Goal: Register for event/course

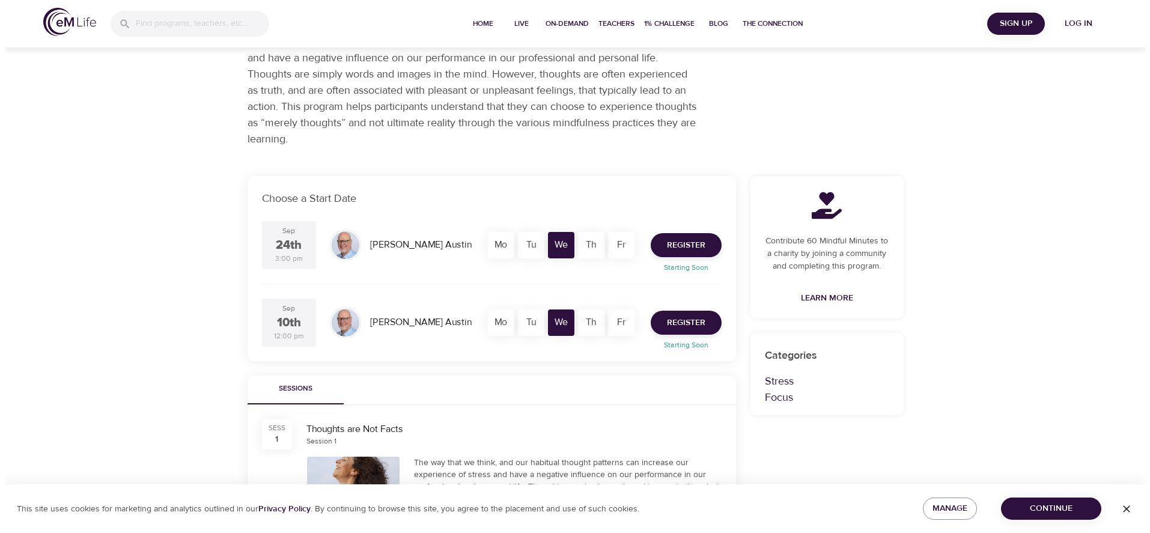
scroll to position [68, 0]
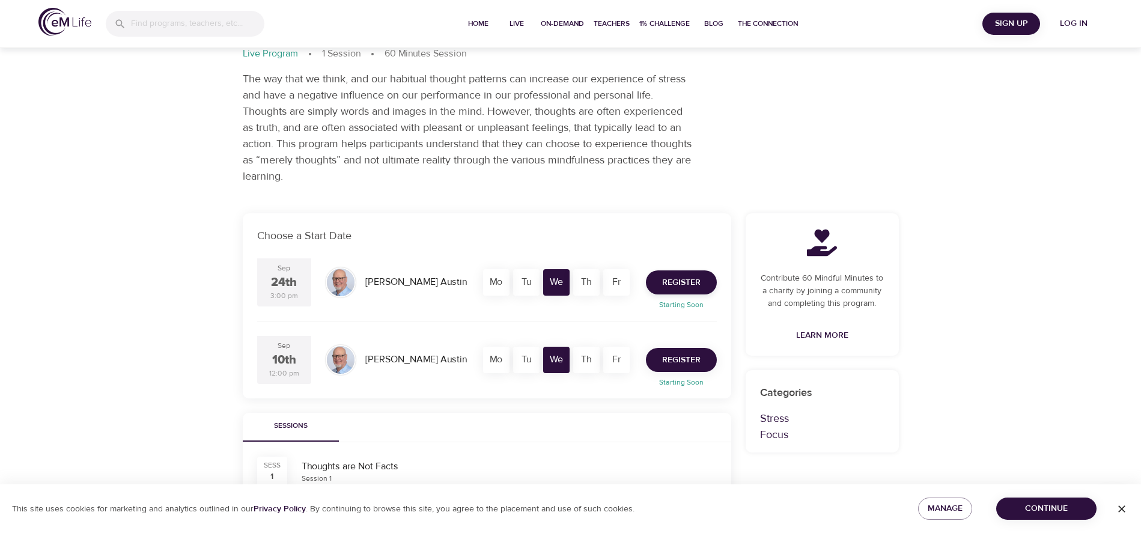
click at [691, 359] on span "Register" at bounding box center [681, 360] width 38 height 15
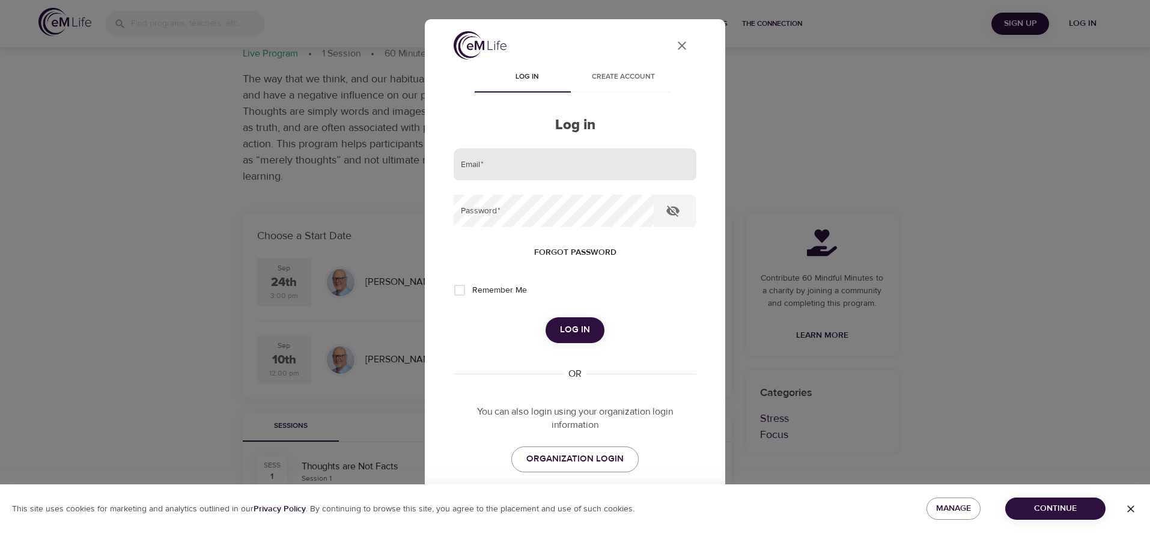
click at [484, 163] on input "email" at bounding box center [575, 164] width 243 height 32
type input "[PERSON_NAME][EMAIL_ADDRESS][PERSON_NAME][DOMAIN_NAME]"
click at [550, 463] on span "ORGANIZATION LOGIN" at bounding box center [574, 459] width 97 height 16
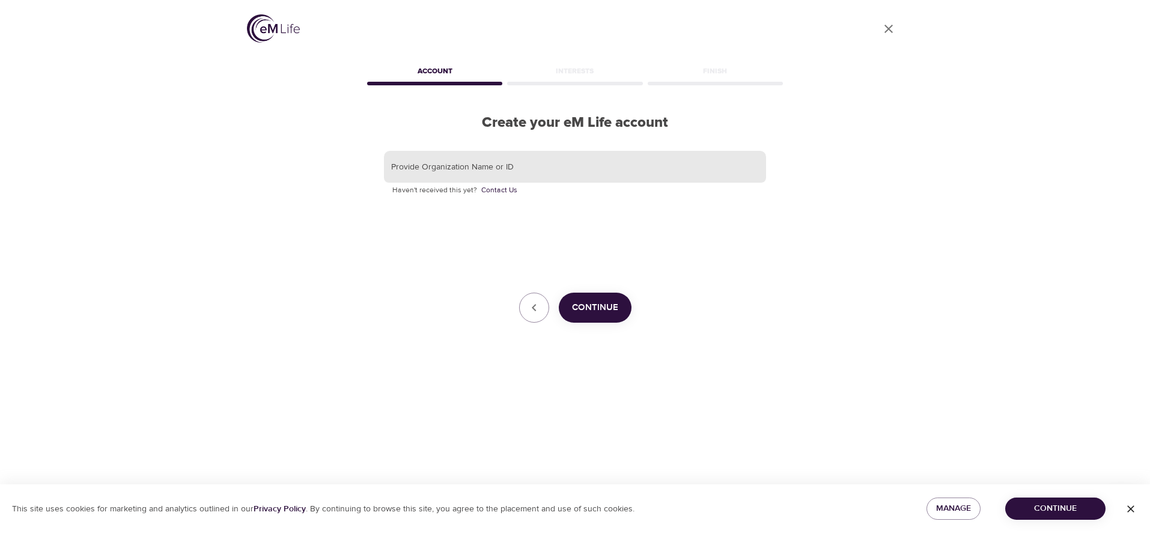
click at [471, 168] on input "text" at bounding box center [575, 167] width 382 height 32
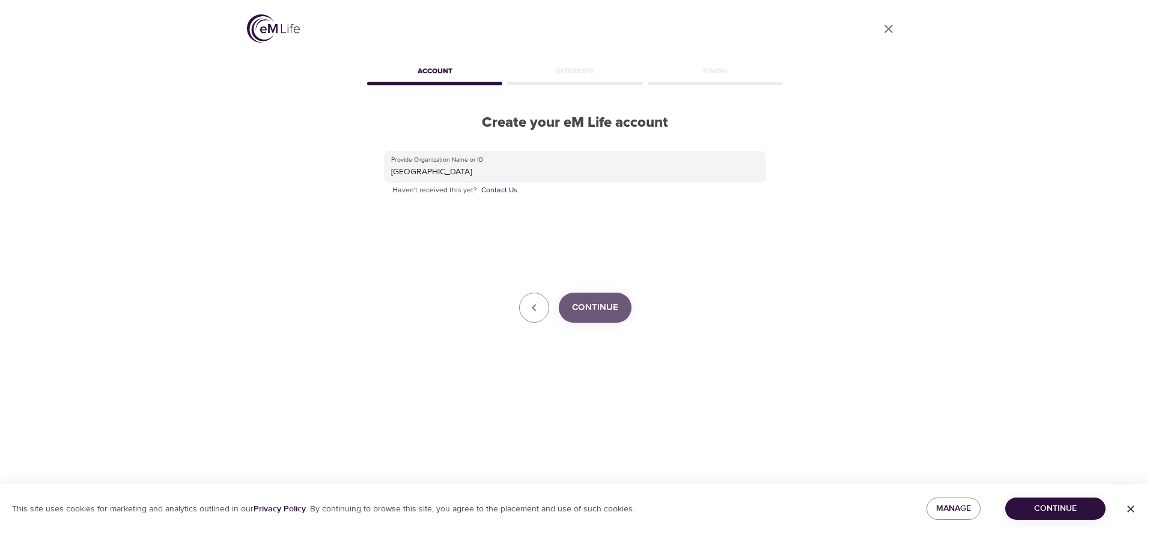
click at [595, 312] on span "Continue" at bounding box center [595, 308] width 46 height 16
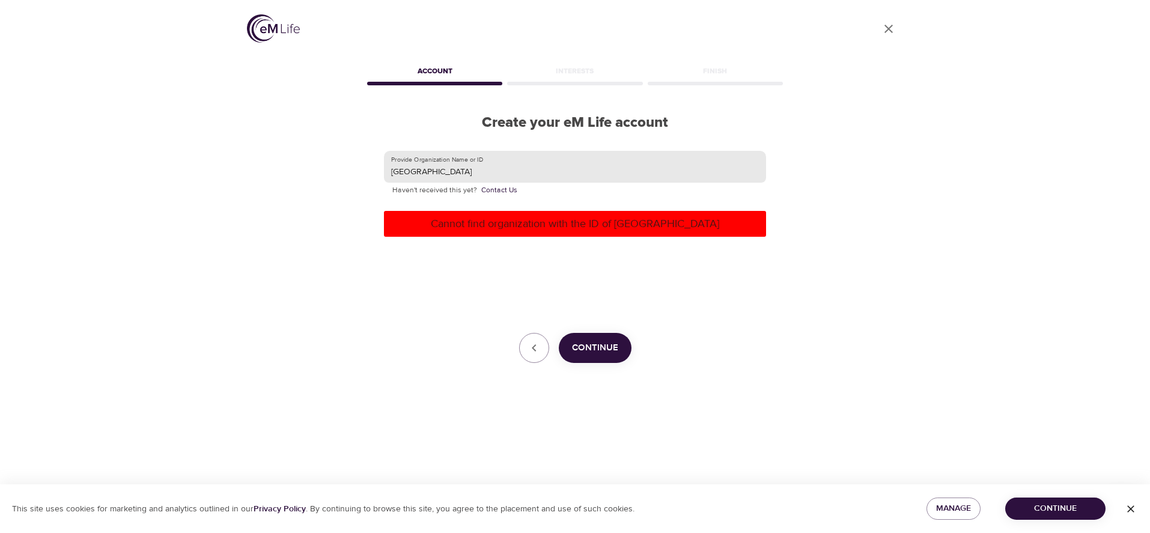
click at [487, 172] on input "[GEOGRAPHIC_DATA]" at bounding box center [575, 167] width 382 height 32
type input "Villanova"
click at [609, 354] on span "Continue" at bounding box center [595, 348] width 46 height 16
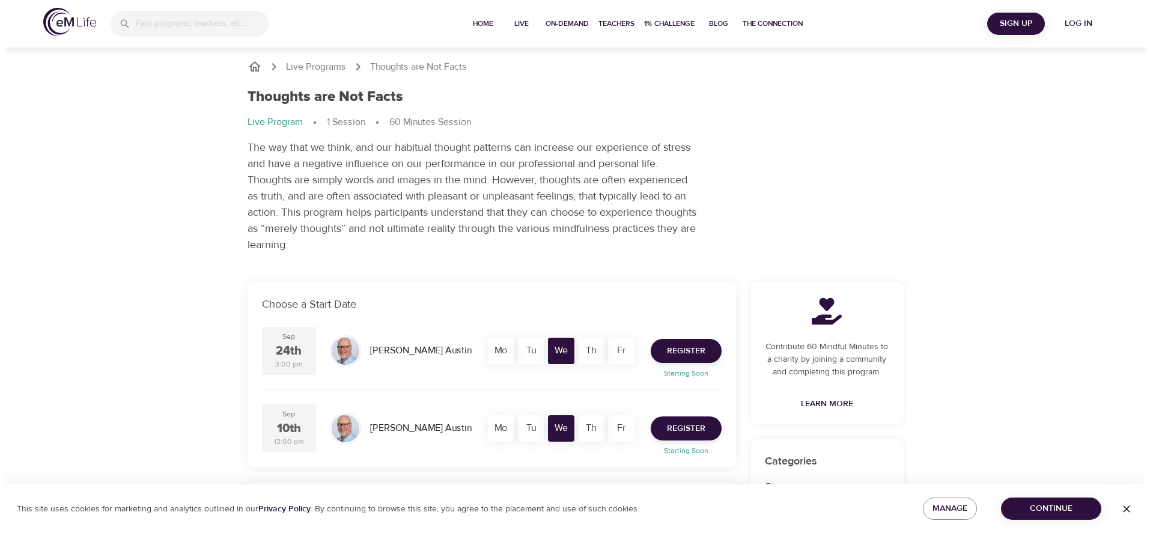
scroll to position [68, 0]
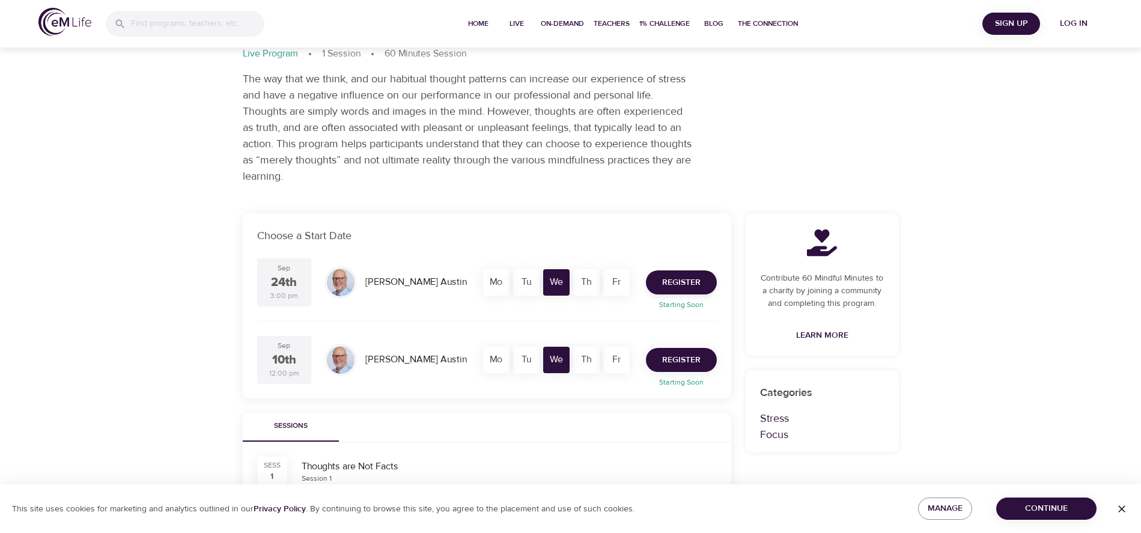
click at [674, 358] on span "Register" at bounding box center [681, 360] width 38 height 15
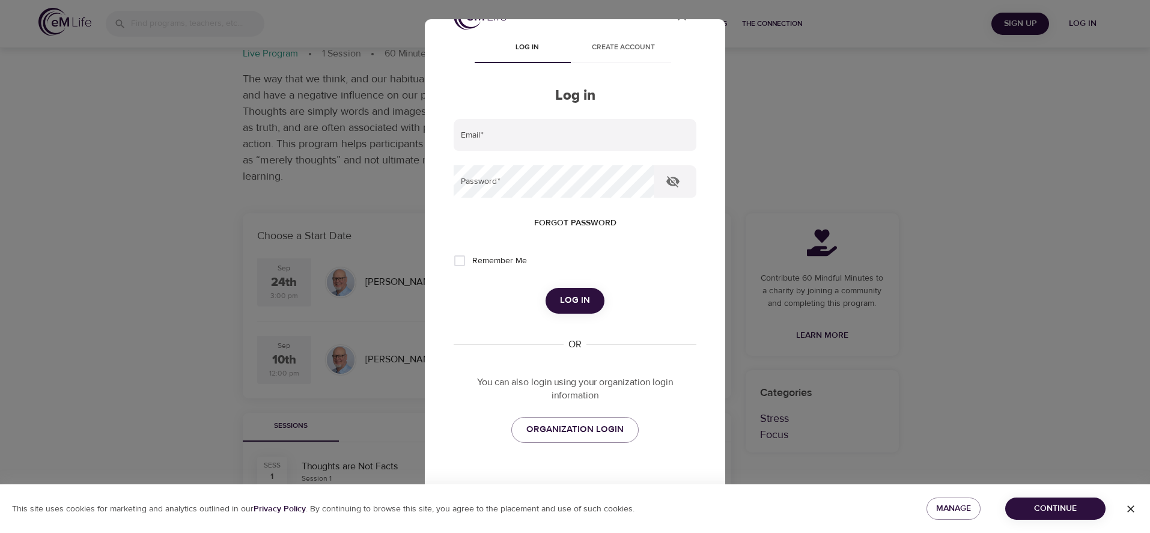
scroll to position [0, 0]
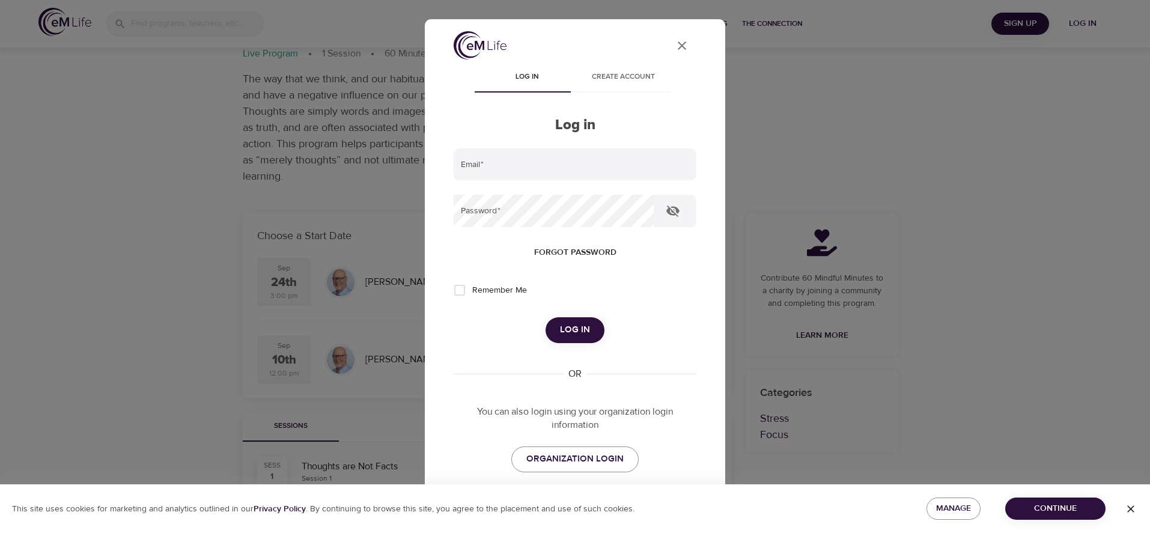
click at [617, 73] on span "Create account" at bounding box center [623, 77] width 82 height 13
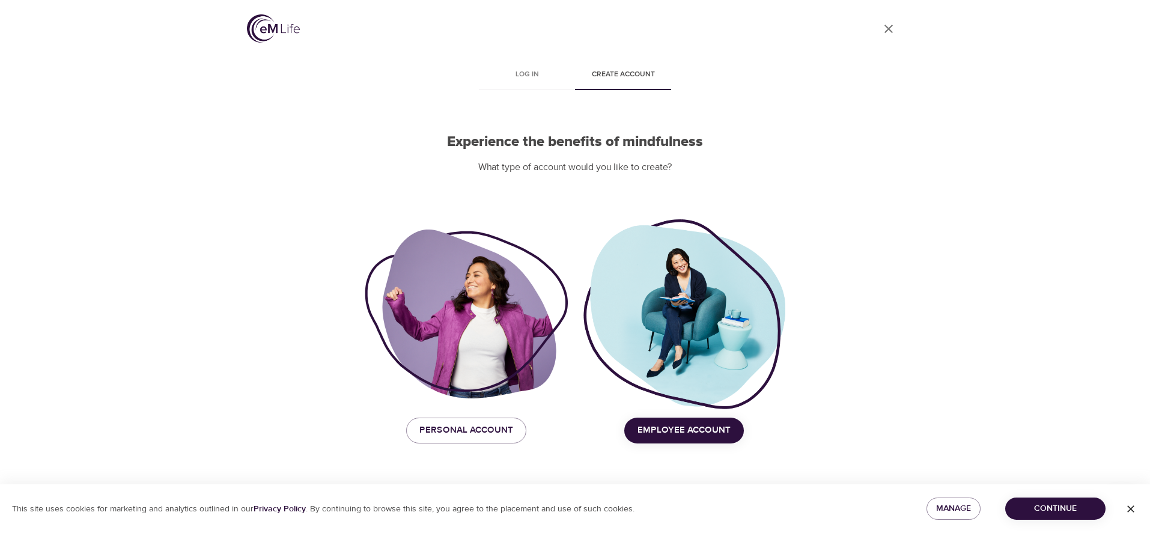
click at [673, 435] on span "Employee Account" at bounding box center [683, 430] width 93 height 16
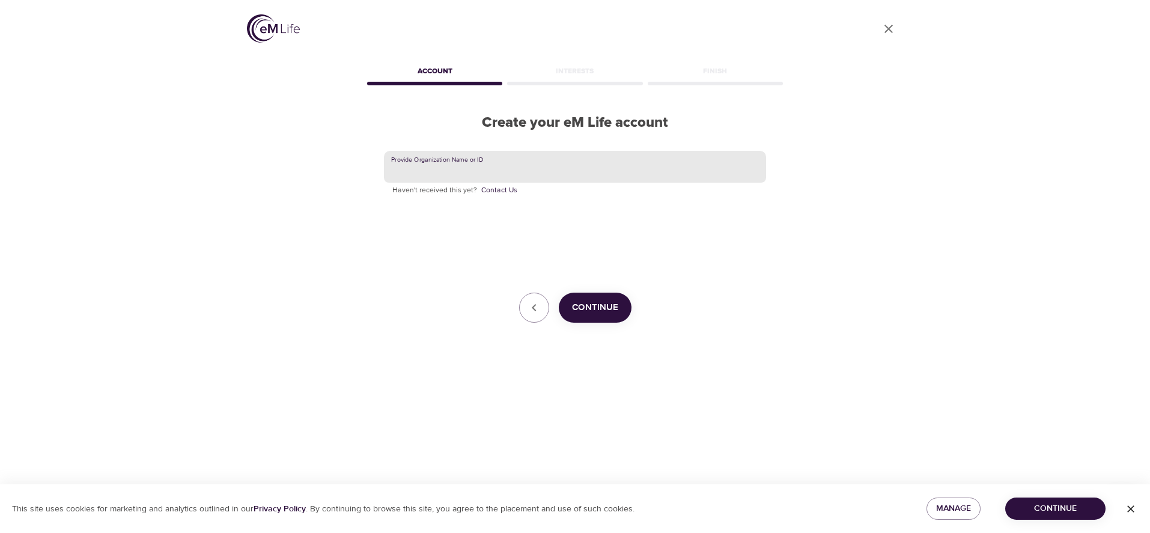
click at [459, 168] on input "text" at bounding box center [575, 167] width 382 height 32
type input "[GEOGRAPHIC_DATA]"
click at [603, 306] on span "Continue" at bounding box center [595, 308] width 46 height 16
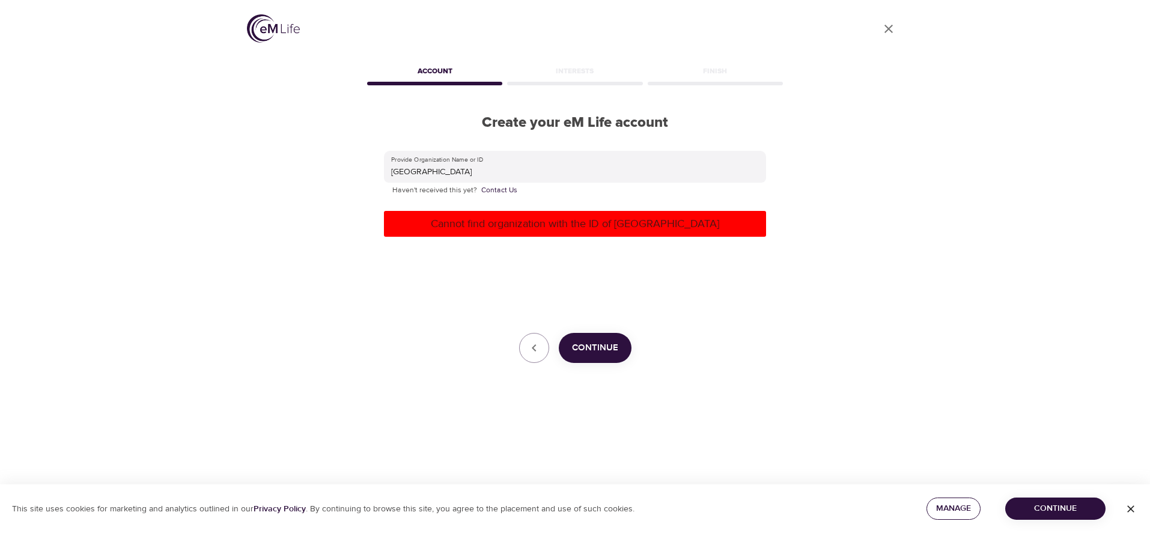
click at [956, 510] on span "Manage" at bounding box center [953, 508] width 35 height 15
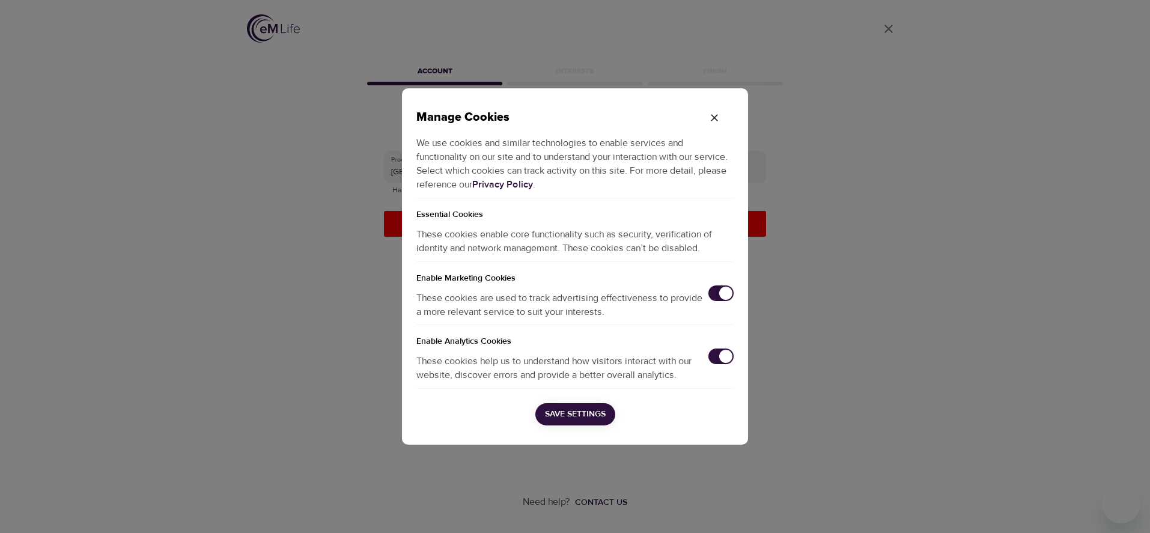
click at [914, 415] on div "Manage Cookies We use cookies and similar technologies to enable services and f…" at bounding box center [575, 266] width 1150 height 533
click at [714, 115] on icon "button" at bounding box center [714, 118] width 12 height 12
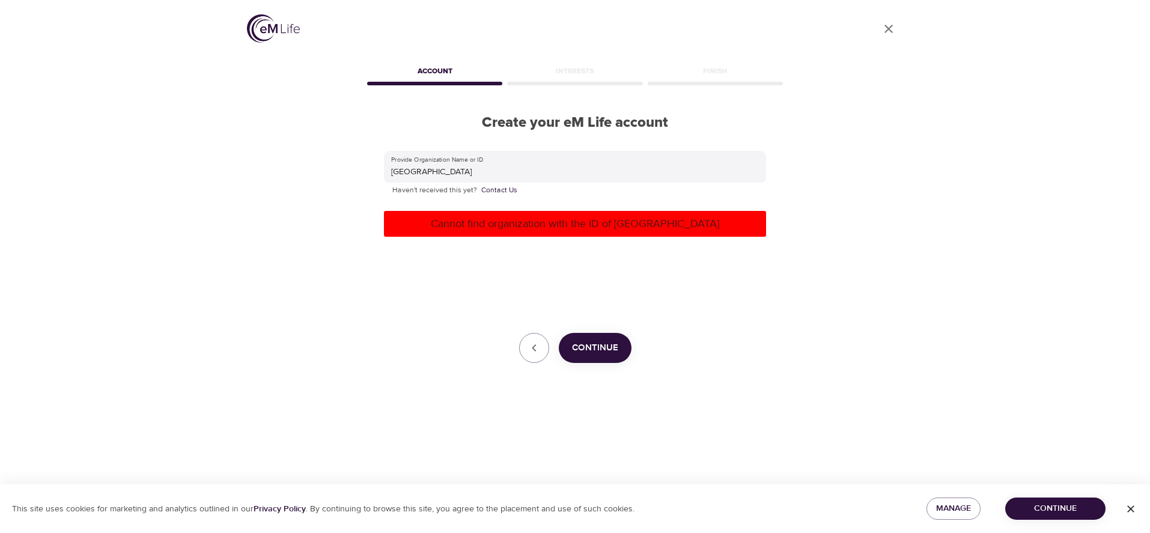
click at [1047, 510] on span "Continue" at bounding box center [1055, 508] width 81 height 15
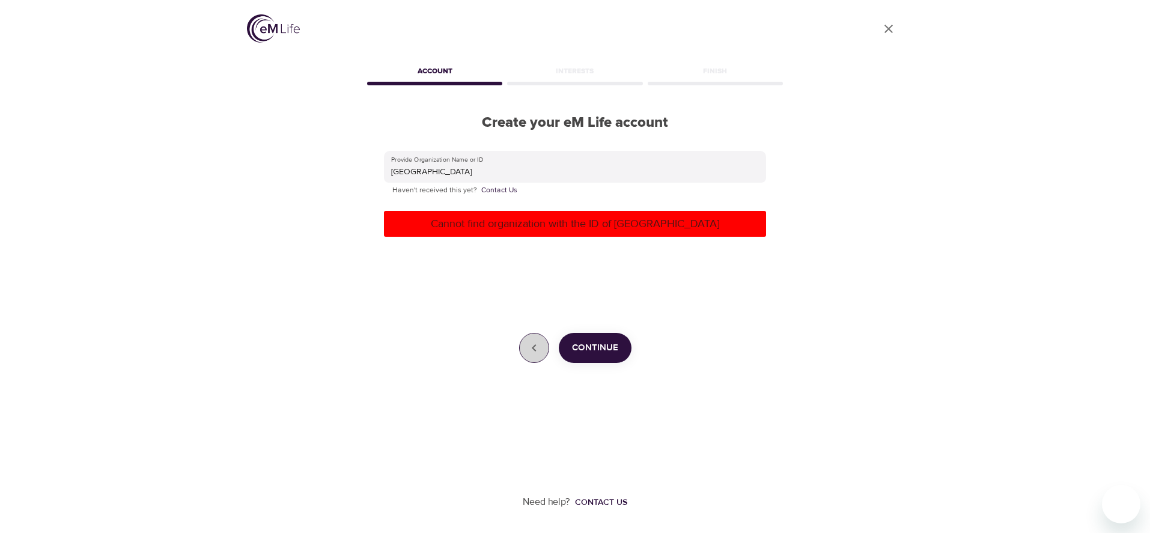
click at [535, 347] on icon "button" at bounding box center [534, 347] width 4 height 7
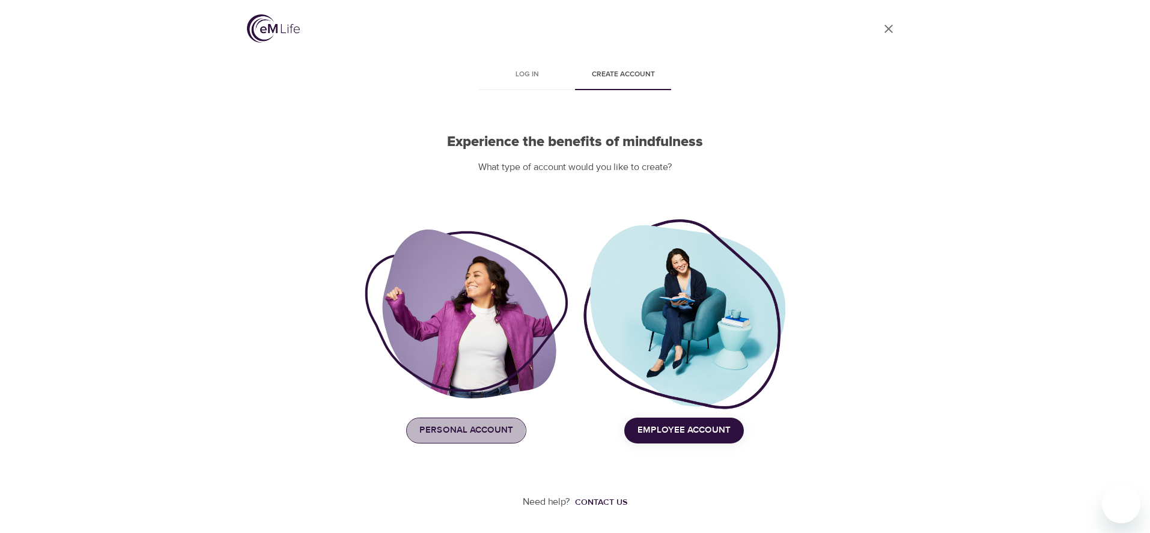
click at [457, 430] on span "Personal Account" at bounding box center [466, 430] width 94 height 16
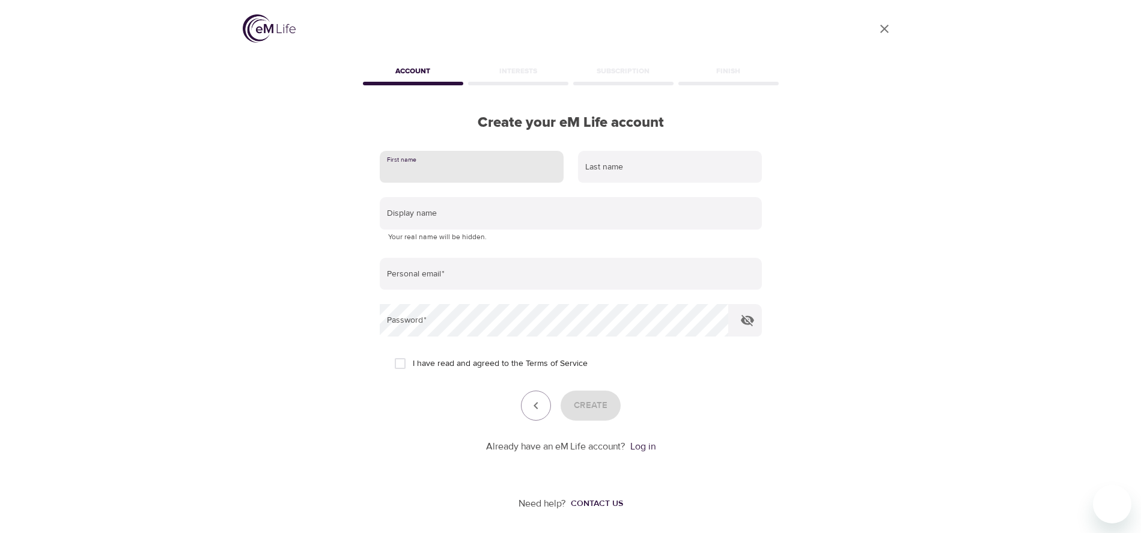
click at [460, 163] on input "text" at bounding box center [472, 167] width 184 height 32
type input "Janelle"
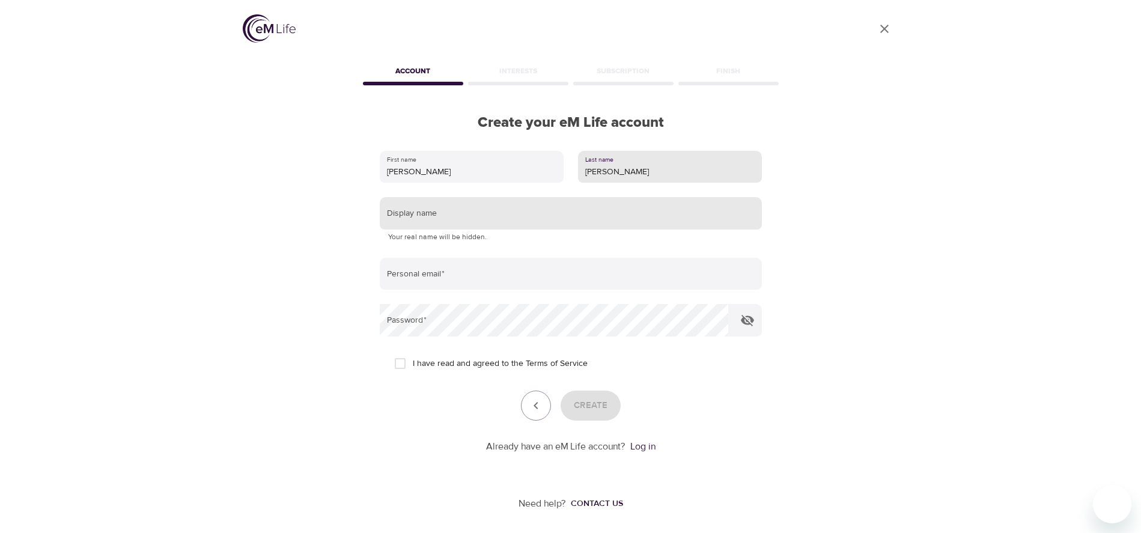
type input "Gillespie"
click at [418, 217] on input "text" at bounding box center [571, 213] width 382 height 32
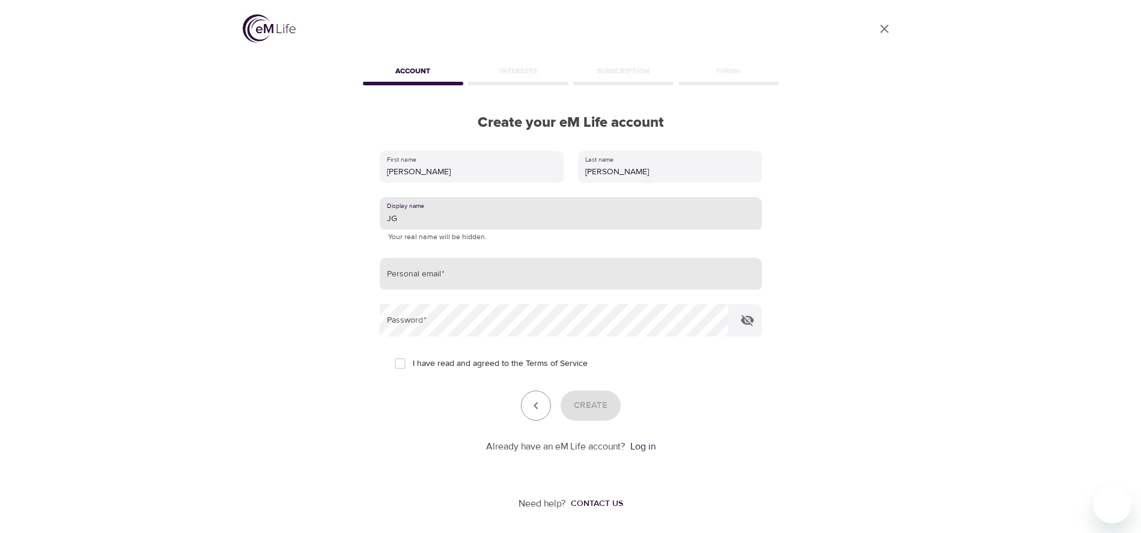
type input "JG"
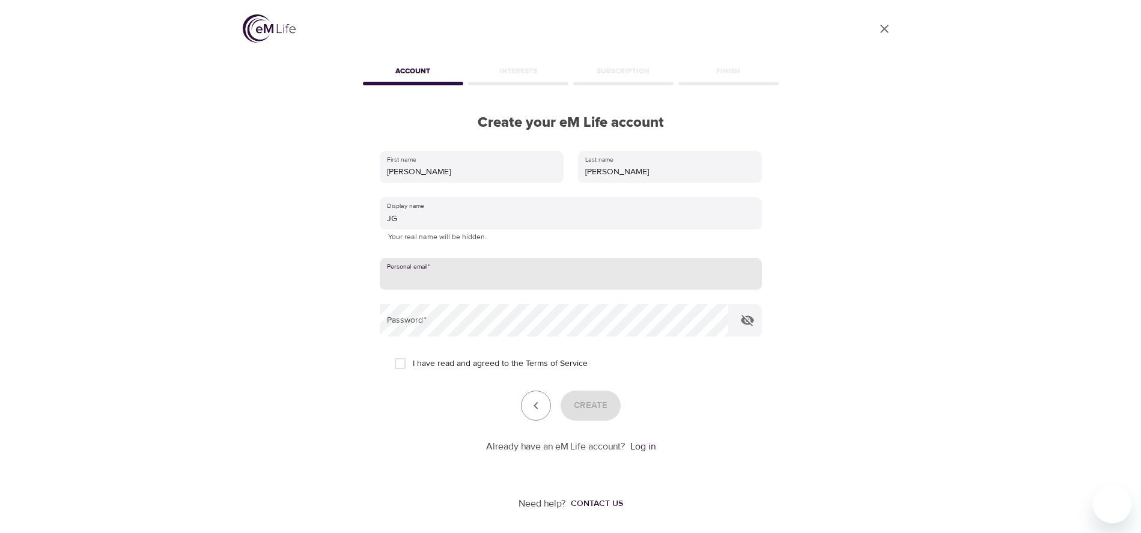
click at [418, 276] on input "email" at bounding box center [571, 274] width 382 height 32
type input "ketrickgillespie@gmail.com"
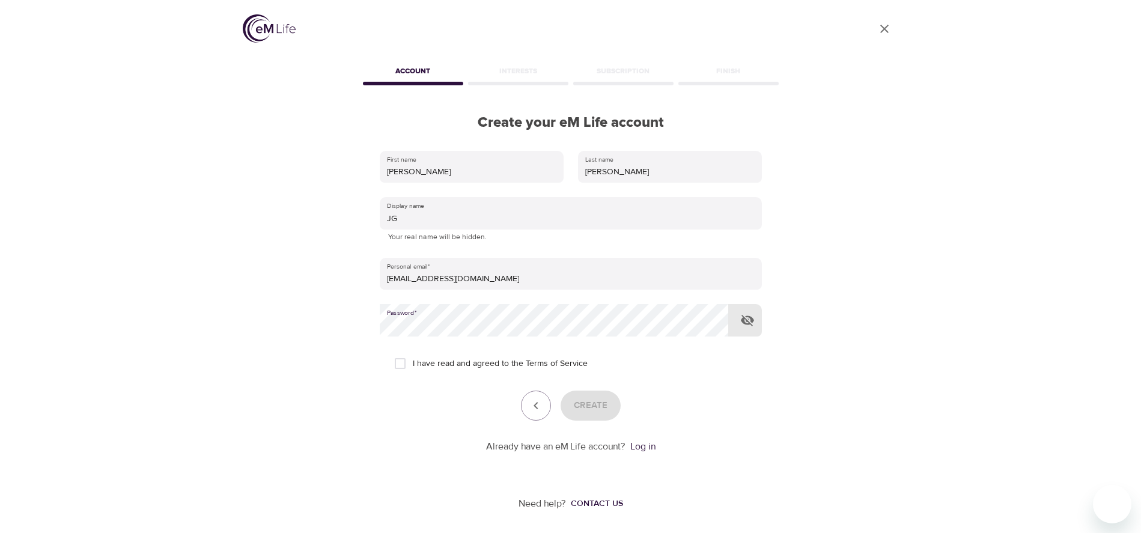
click at [749, 320] on icon "button" at bounding box center [747, 320] width 13 height 11
click at [398, 365] on input "I have read and agreed to the Terms of Service" at bounding box center [400, 363] width 25 height 25
checkbox input "true"
click at [596, 407] on span "Create" at bounding box center [591, 406] width 34 height 16
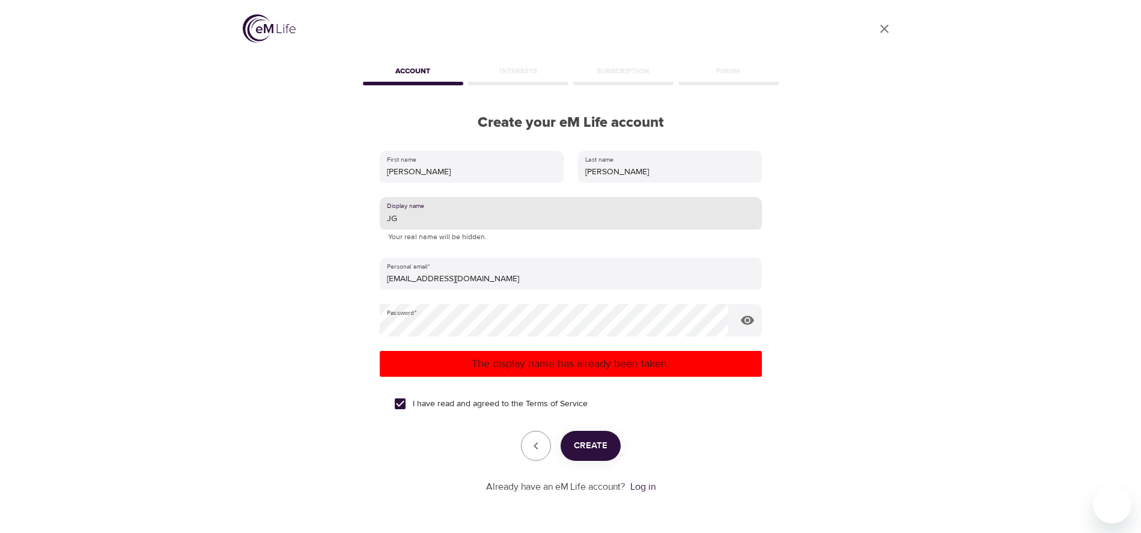
click at [398, 216] on input "JG" at bounding box center [571, 213] width 382 height 32
type input "JKG"
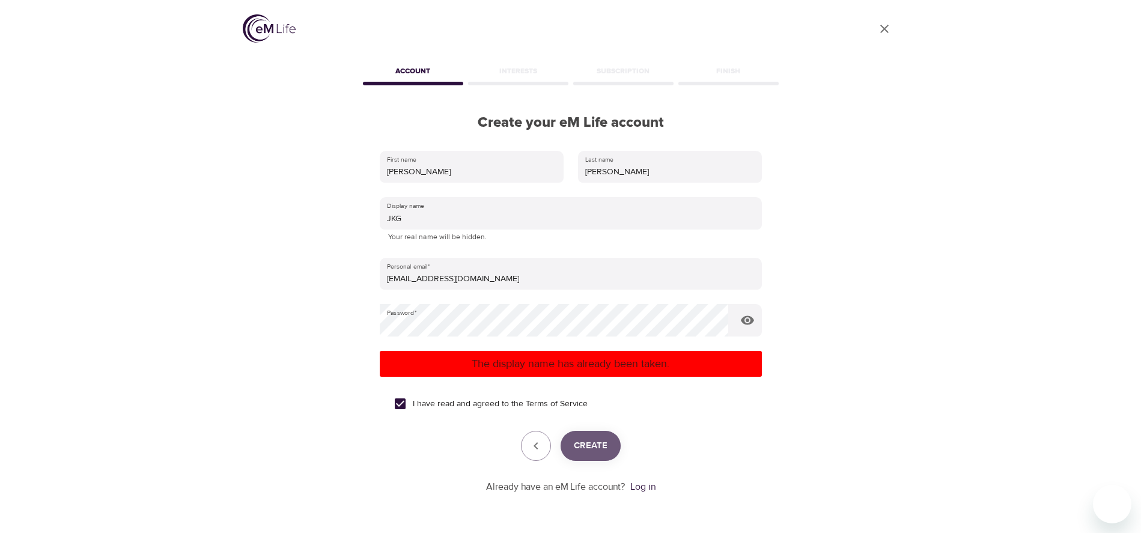
click at [598, 443] on span "Create" at bounding box center [591, 446] width 34 height 16
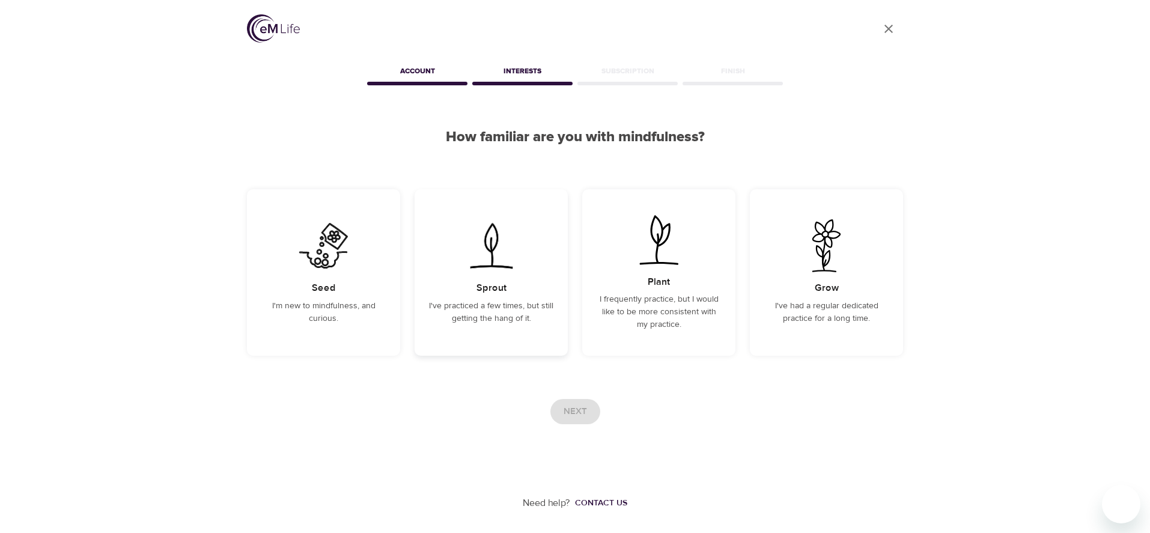
click at [502, 284] on h5 "Sprout" at bounding box center [491, 288] width 30 height 13
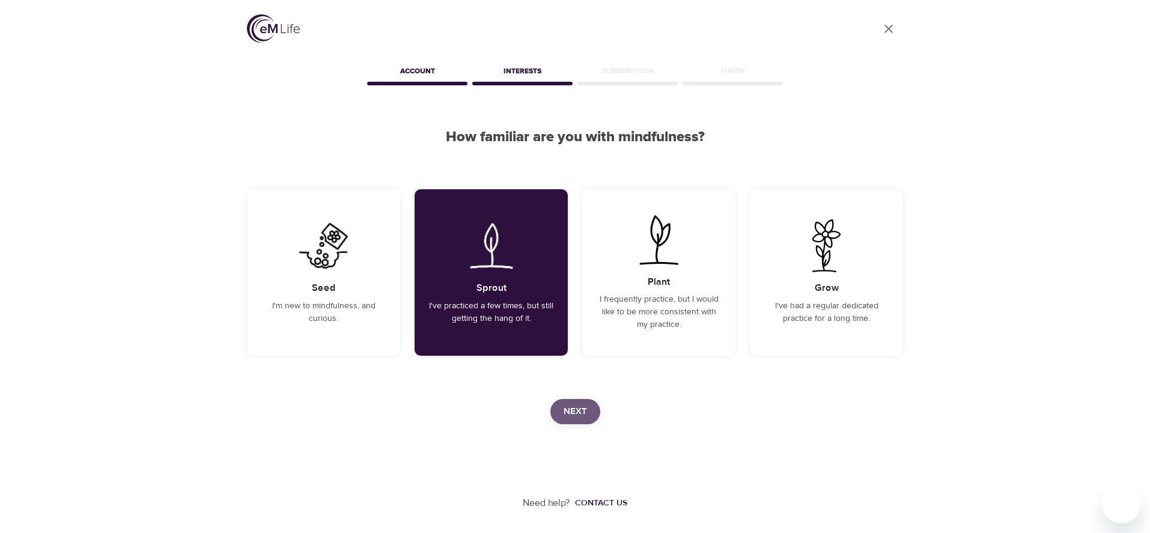
click at [577, 414] on span "Next" at bounding box center [575, 412] width 23 height 16
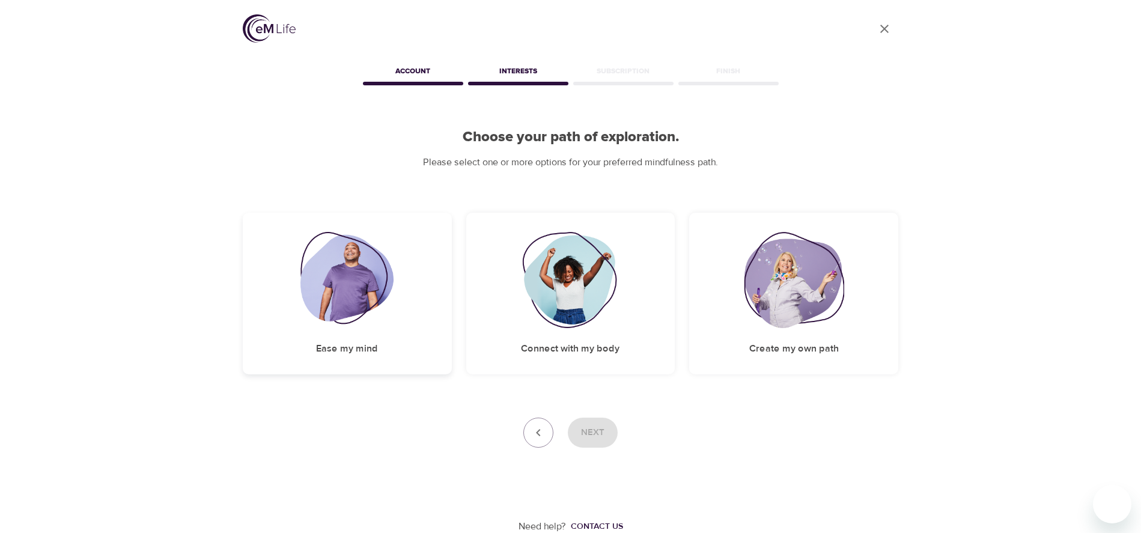
click at [345, 284] on img at bounding box center [346, 280] width 93 height 96
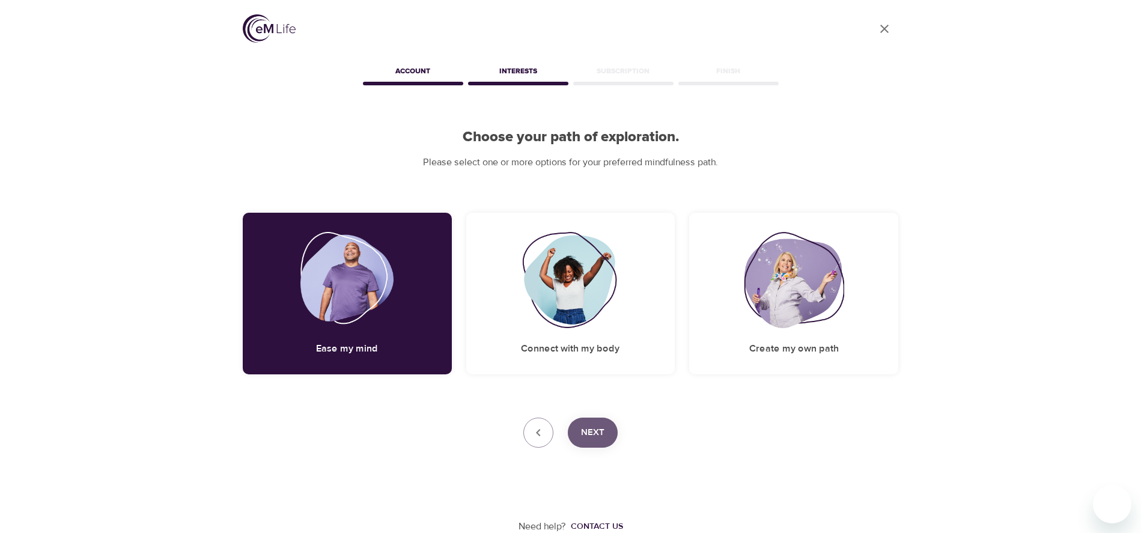
click at [597, 429] on span "Next" at bounding box center [592, 433] width 23 height 16
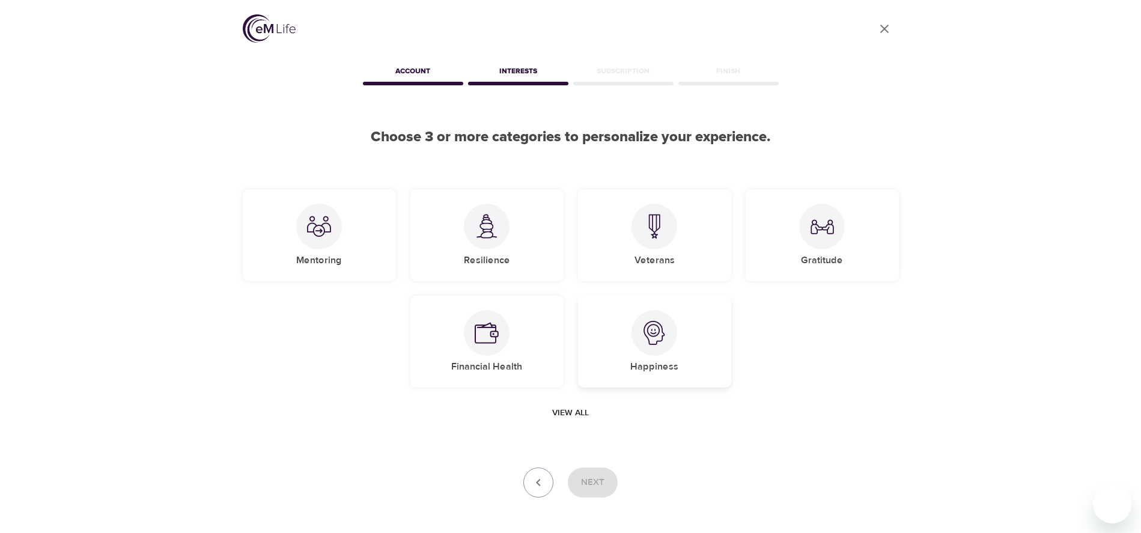
click at [666, 333] on img at bounding box center [654, 333] width 24 height 24
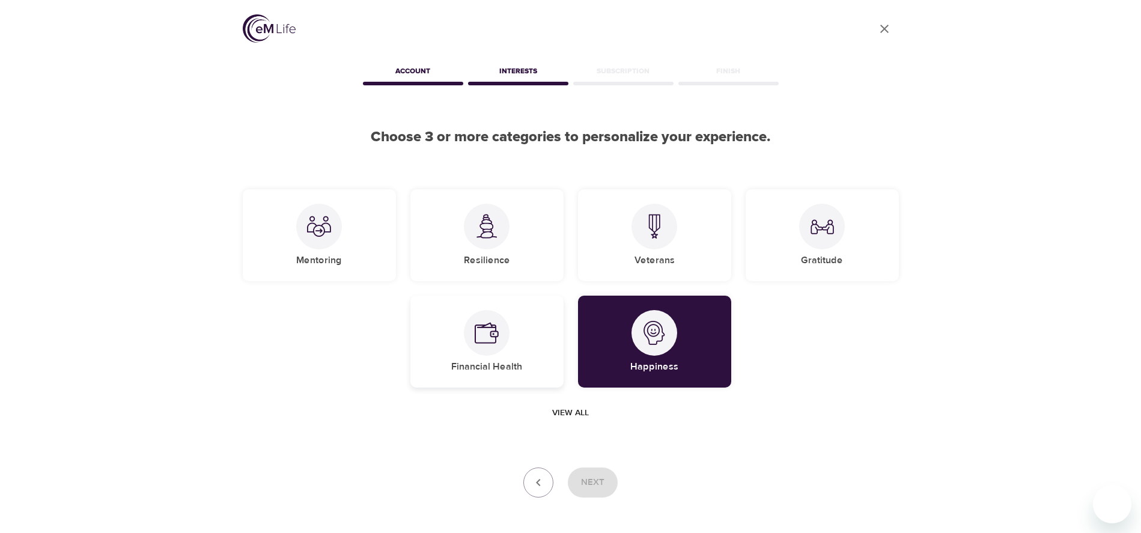
click at [484, 341] on img at bounding box center [487, 333] width 24 height 24
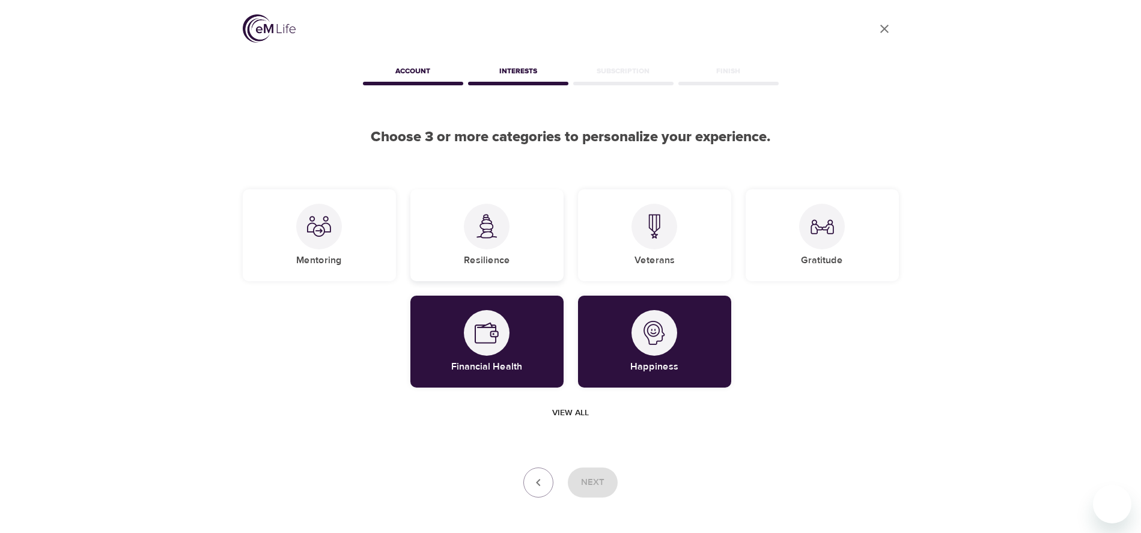
click at [490, 228] on img at bounding box center [487, 226] width 24 height 25
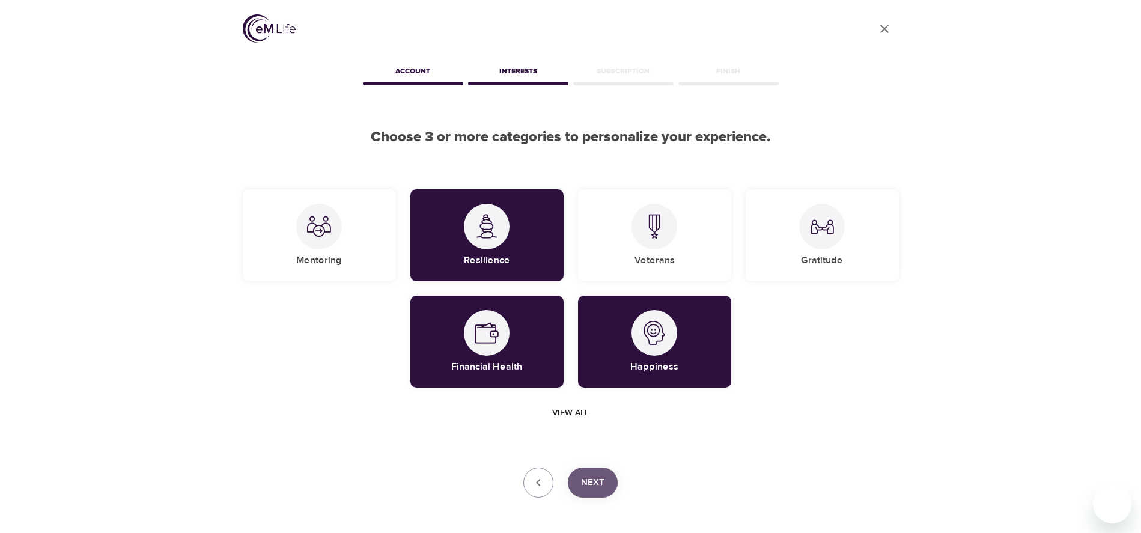
click at [597, 485] on span "Next" at bounding box center [592, 483] width 23 height 16
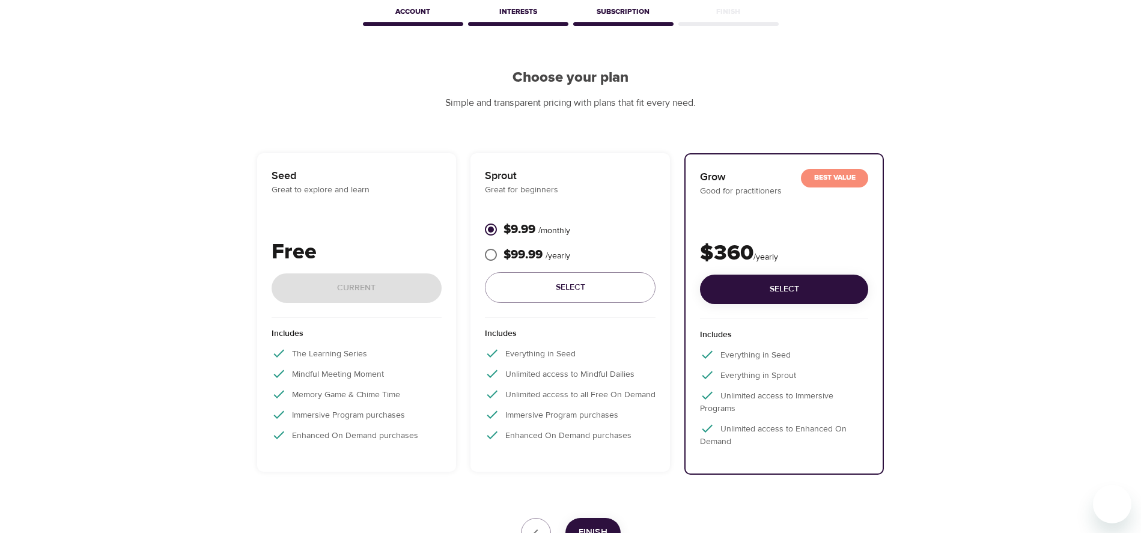
scroll to position [160, 0]
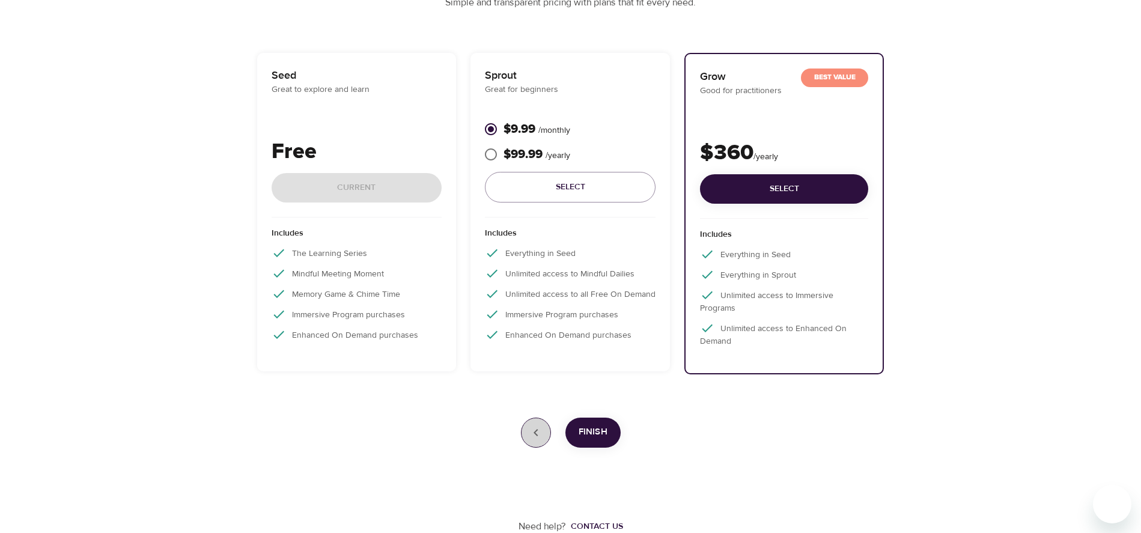
click at [531, 434] on icon "button" at bounding box center [536, 432] width 14 height 14
